Goal: Check status: Check status

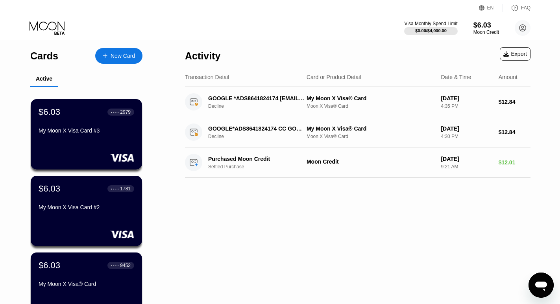
click at [83, 132] on div "My Moon X Visa Card #3" at bounding box center [87, 130] width 96 height 6
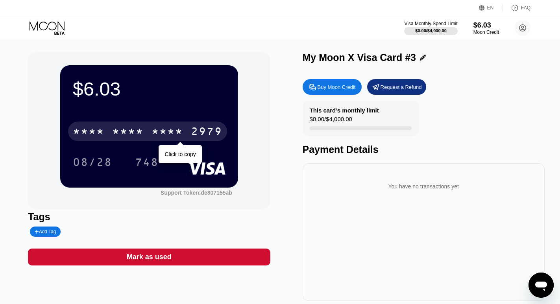
click at [193, 139] on div "2979" at bounding box center [206, 132] width 31 height 13
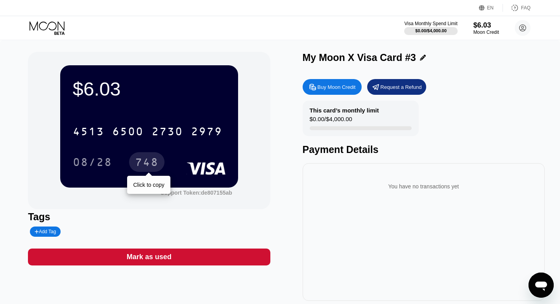
click at [142, 168] on div "748" at bounding box center [147, 163] width 24 height 13
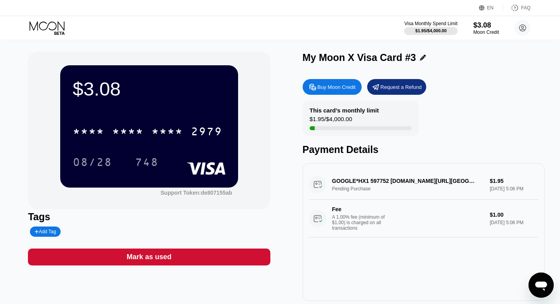
click at [55, 33] on icon at bounding box center [48, 28] width 37 height 14
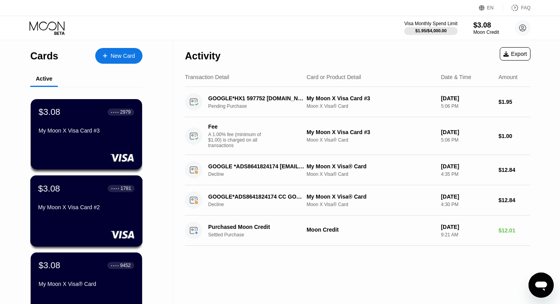
click at [88, 203] on div "$3.08 ● ● ● ● 1781 My Moon X Visa Card #2" at bounding box center [86, 198] width 96 height 30
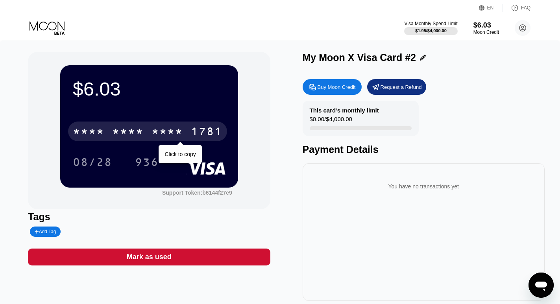
click at [182, 135] on div "* * * *" at bounding box center [166, 132] width 31 height 13
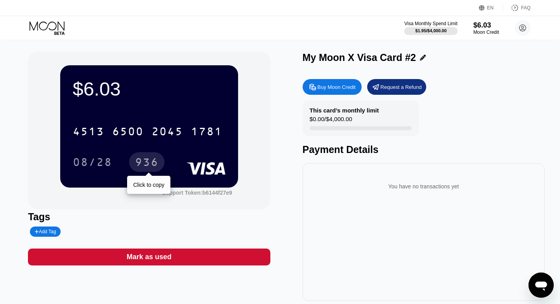
click at [147, 168] on div "936" at bounding box center [147, 163] width 24 height 13
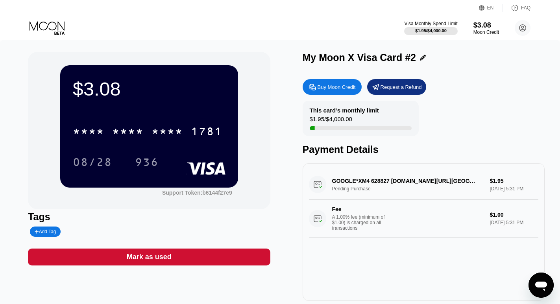
click at [45, 28] on icon at bounding box center [48, 28] width 37 height 14
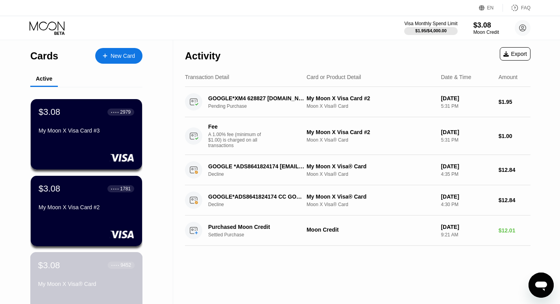
click at [73, 282] on div "$3.08 ● ● ● ● 9452 My Moon X Visa® Card" at bounding box center [86, 275] width 96 height 30
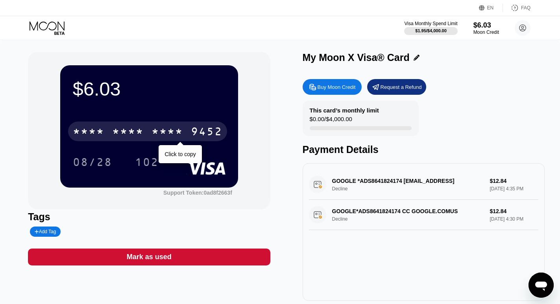
click at [214, 134] on div "9452" at bounding box center [206, 132] width 31 height 13
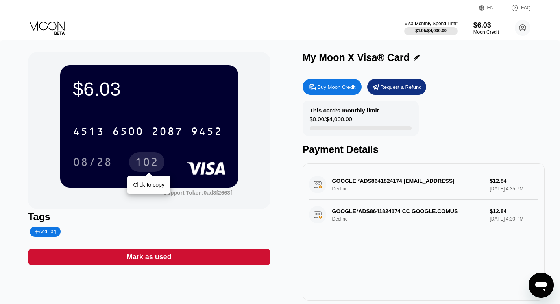
click at [151, 165] on div "102" at bounding box center [147, 163] width 24 height 13
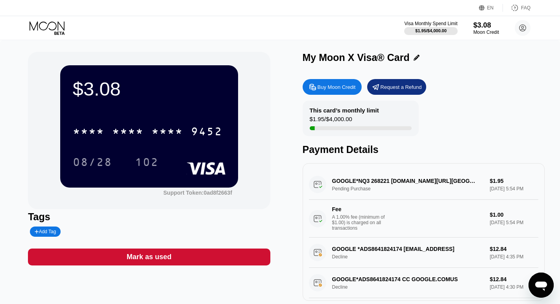
click at [45, 32] on icon at bounding box center [48, 28] width 37 height 14
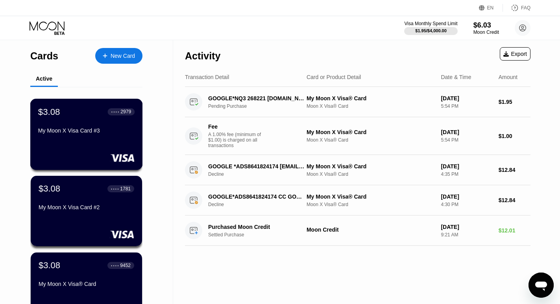
click at [91, 127] on div "$3.08 ● ● ● ● 2979 My Moon X Visa Card #3" at bounding box center [86, 122] width 96 height 30
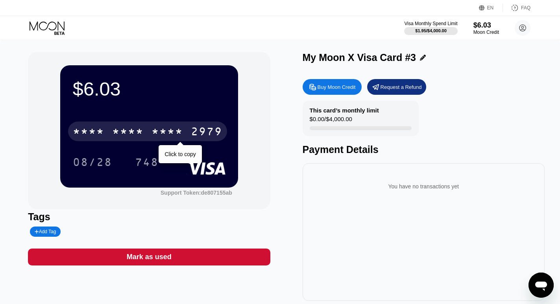
click at [203, 137] on div "2979" at bounding box center [206, 132] width 31 height 13
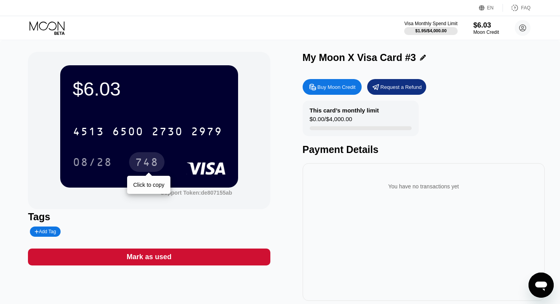
click at [151, 167] on div "748" at bounding box center [147, 163] width 24 height 13
